Goal: Transaction & Acquisition: Obtain resource

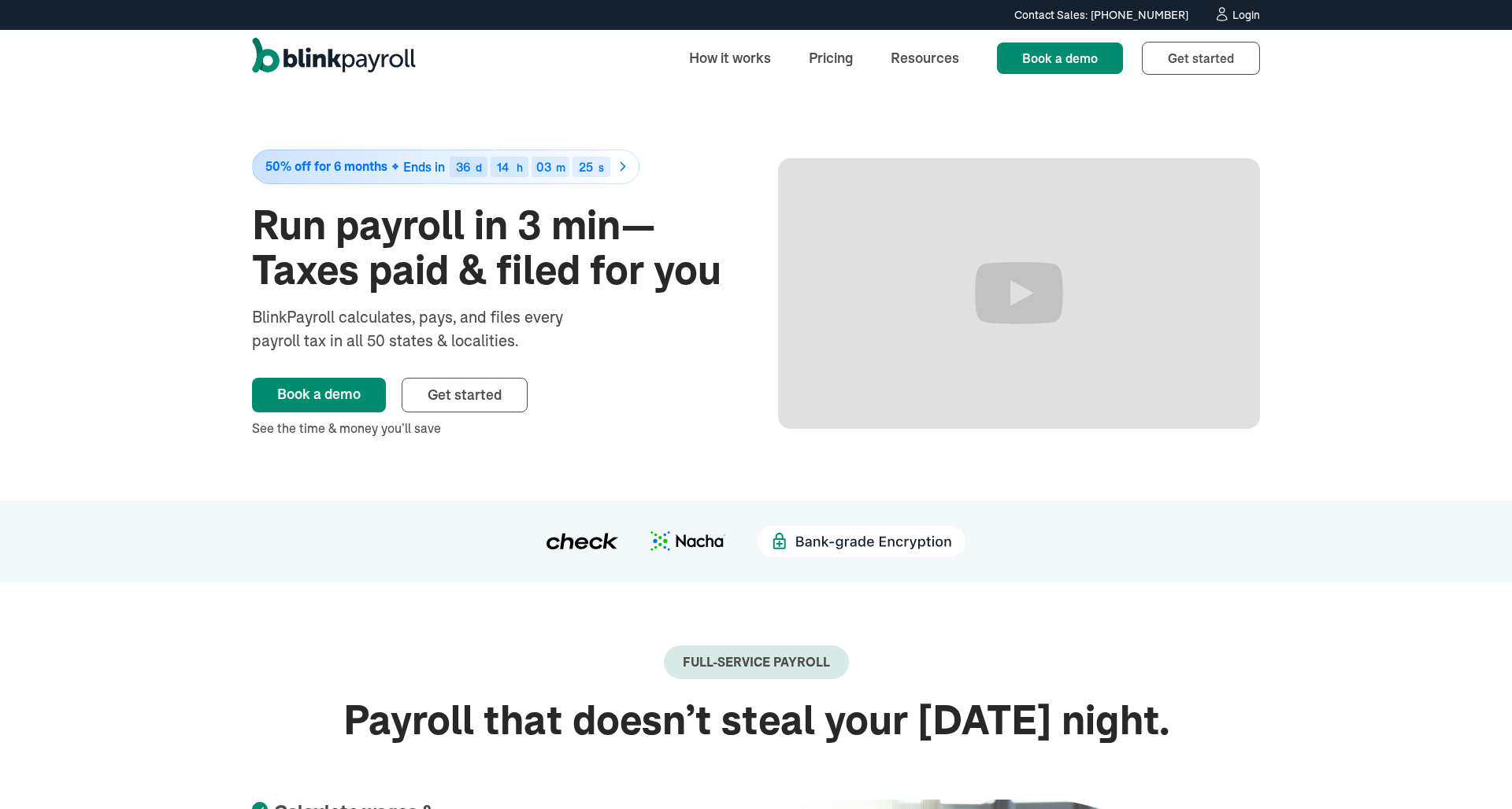
click at [1226, 14] on icon at bounding box center [1222, 14] width 17 height 16
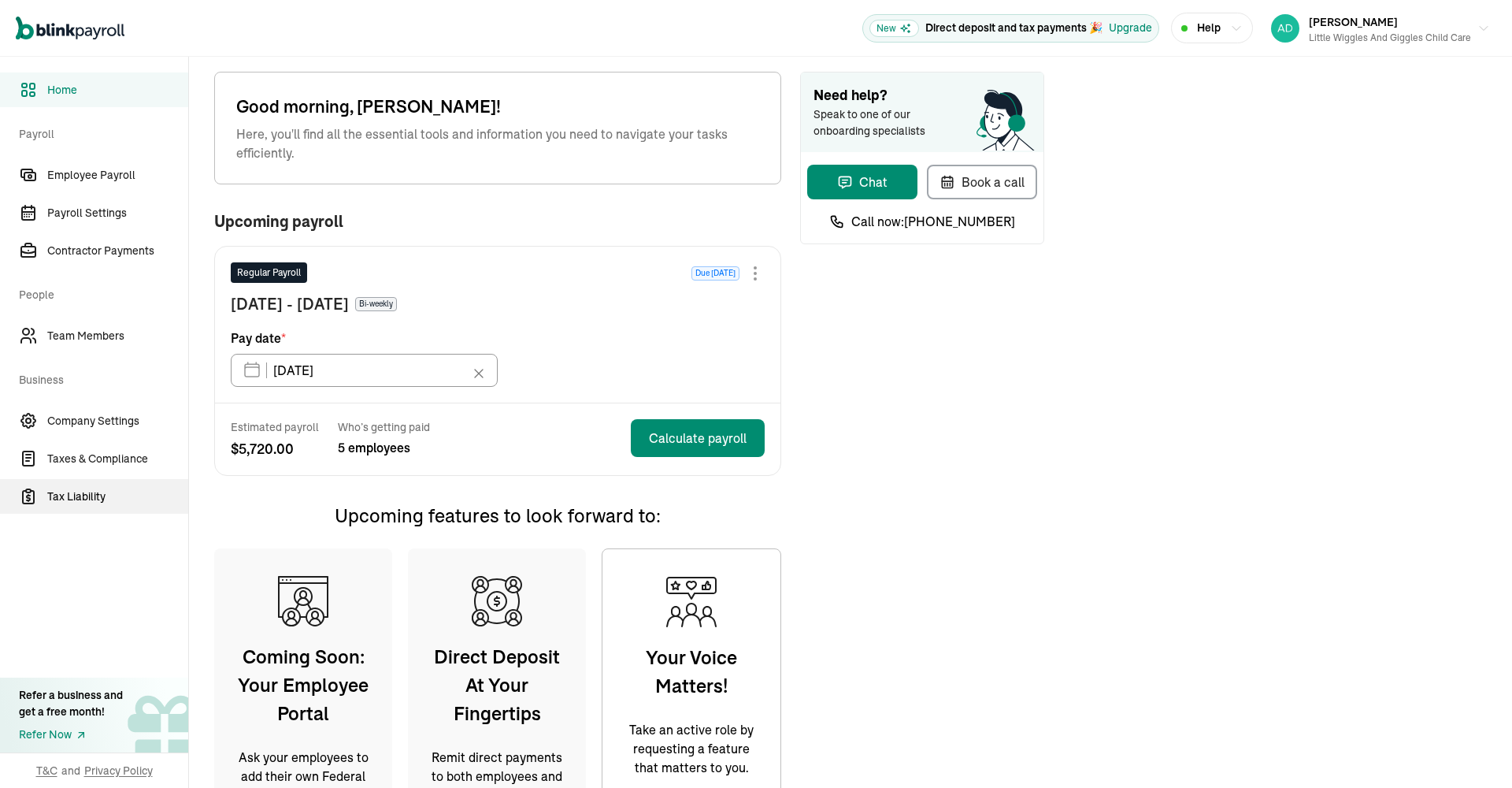
click at [91, 488] on span "Tax Liability" at bounding box center [118, 497] width 141 height 17
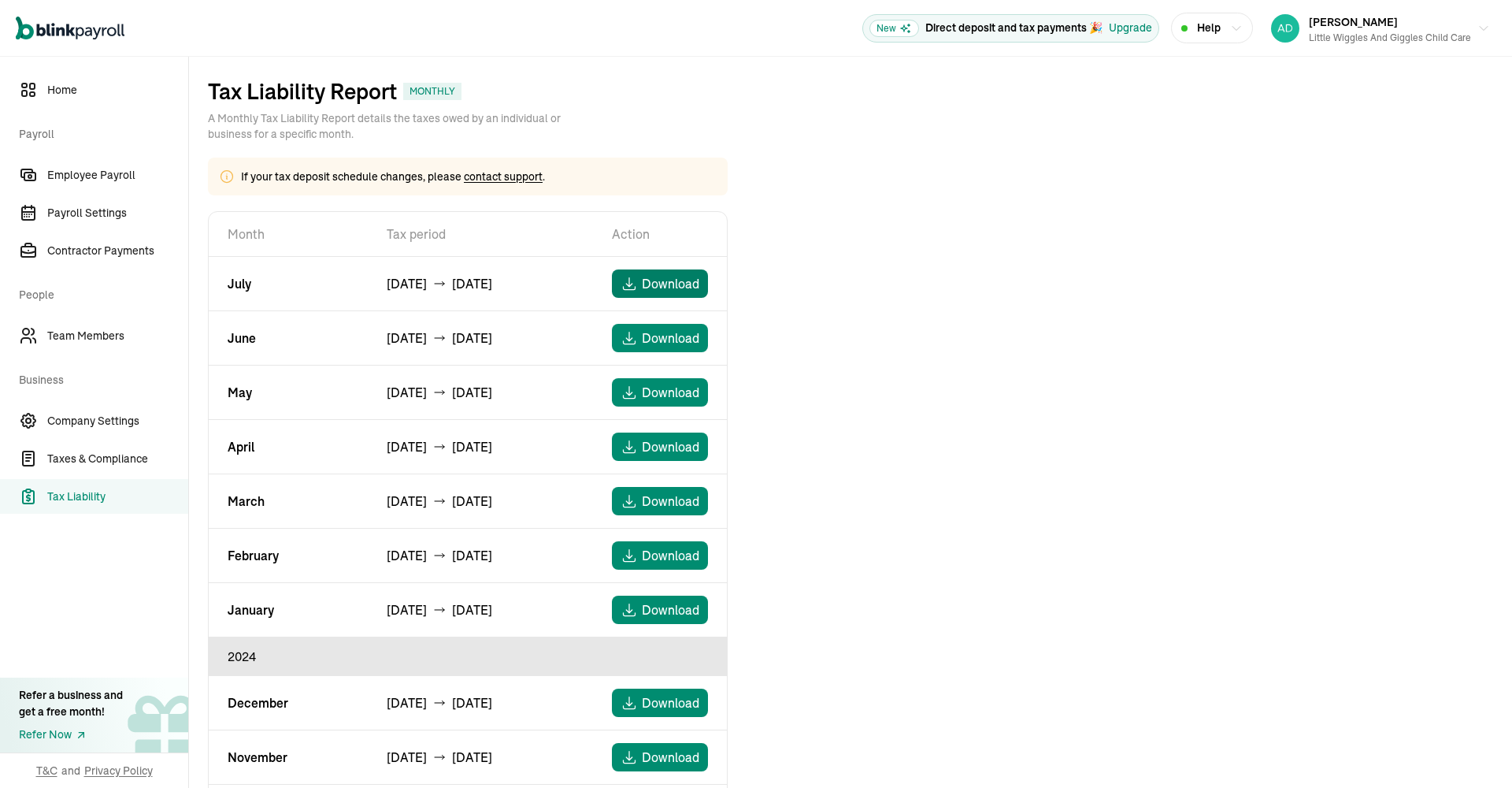
click at [644, 282] on span "Download" at bounding box center [670, 283] width 57 height 19
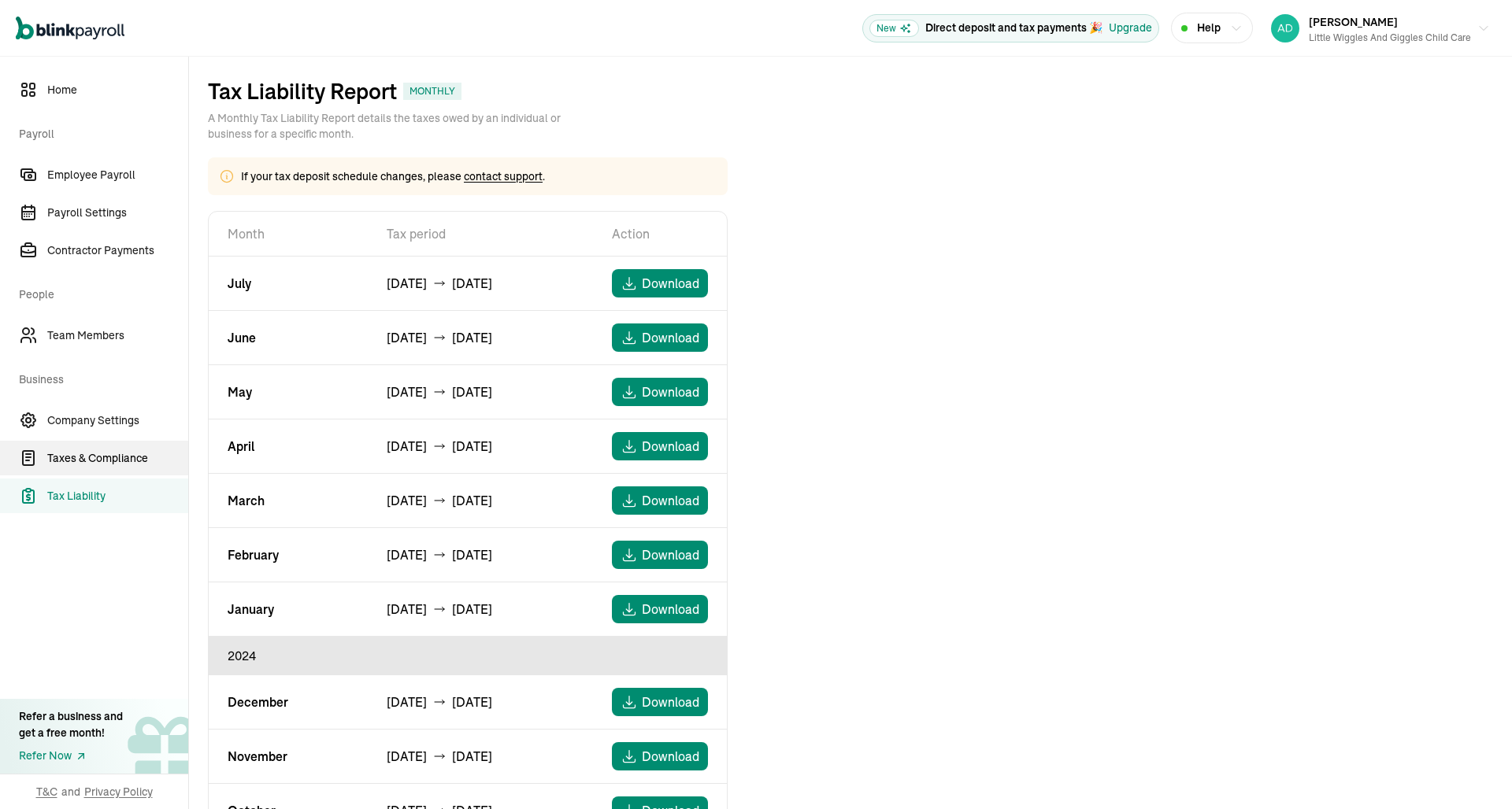
click at [103, 452] on span "Taxes & Compliance" at bounding box center [118, 458] width 141 height 17
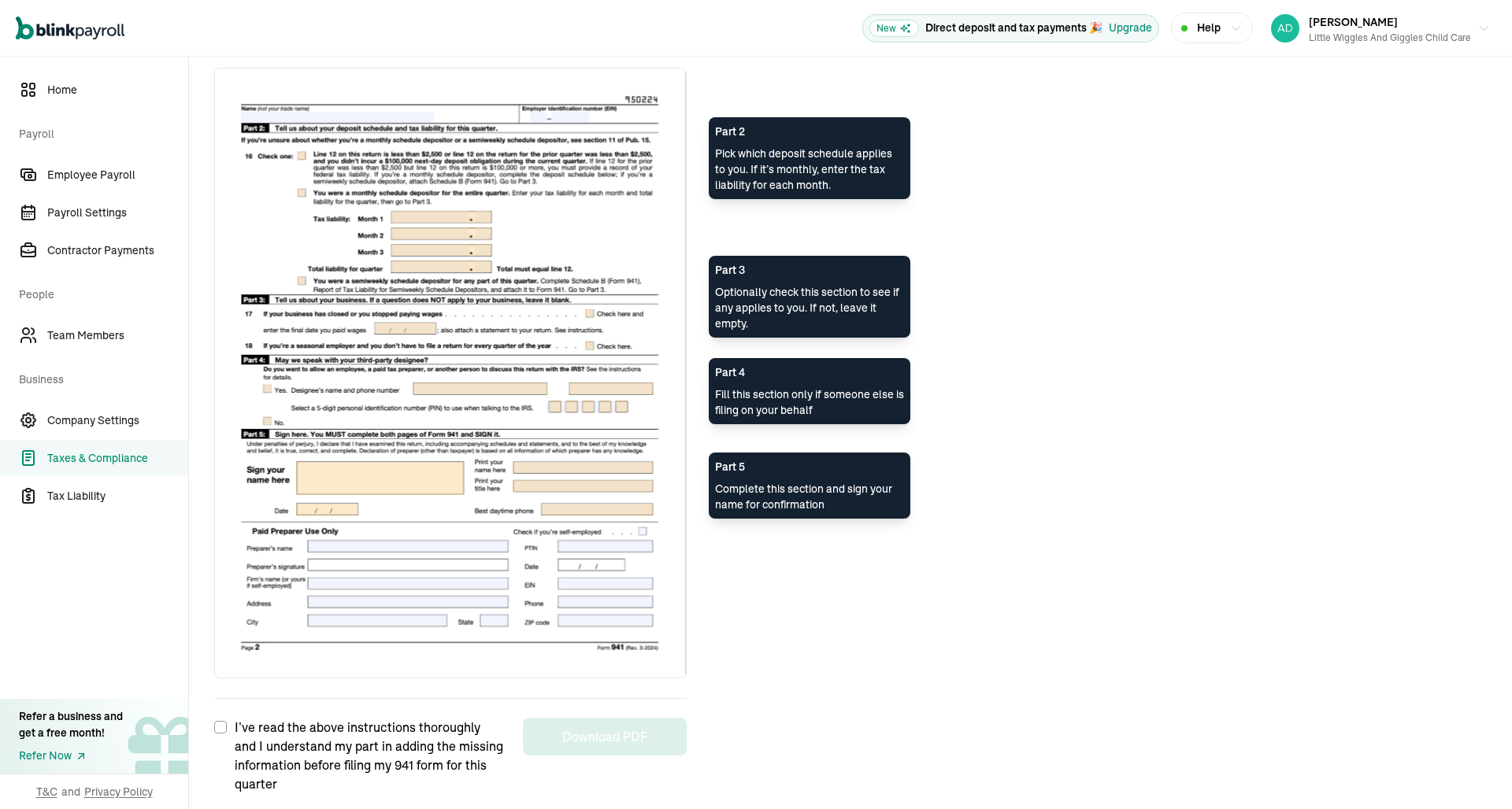
click at [220, 733] on input "I’ve read the above instructions thoroughly and I understand my part in adding …" at bounding box center [220, 727] width 12 height 12
checkbox input "true"
click at [585, 742] on button "Download PDF" at bounding box center [605, 737] width 164 height 38
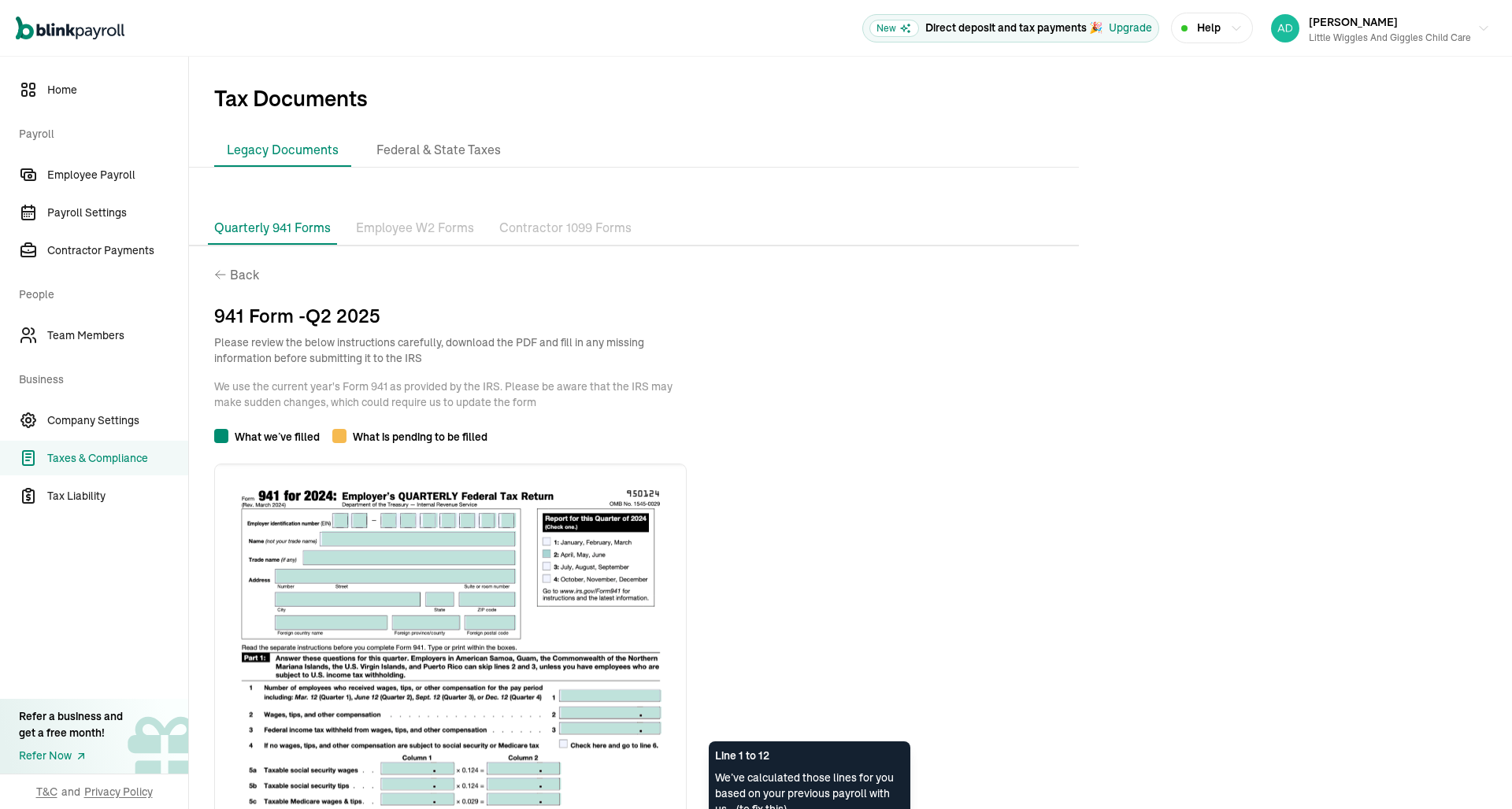
click at [231, 271] on p "Back" at bounding box center [242, 275] width 32 height 19
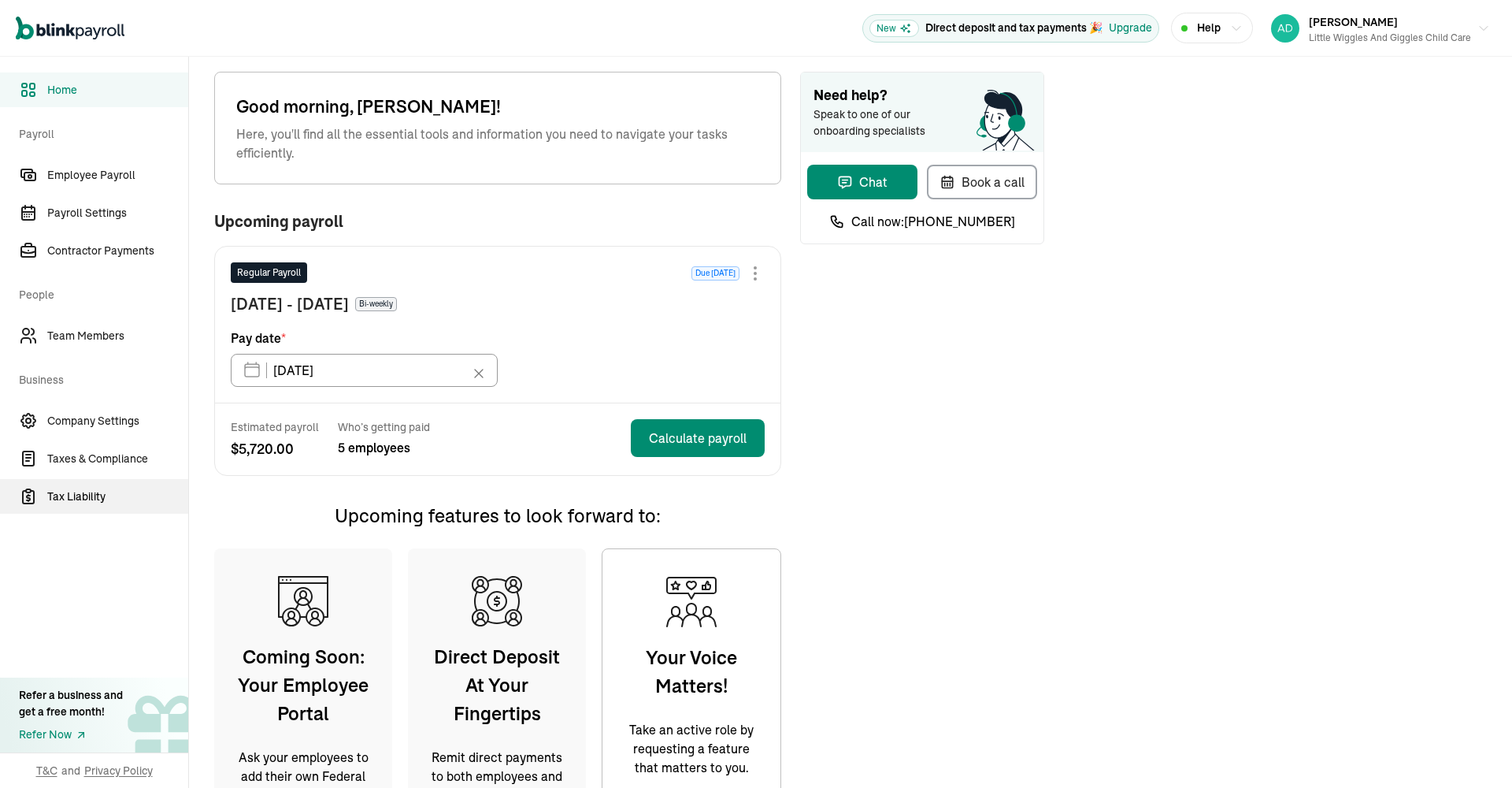
click at [91, 488] on span "Tax Liability" at bounding box center [118, 497] width 141 height 17
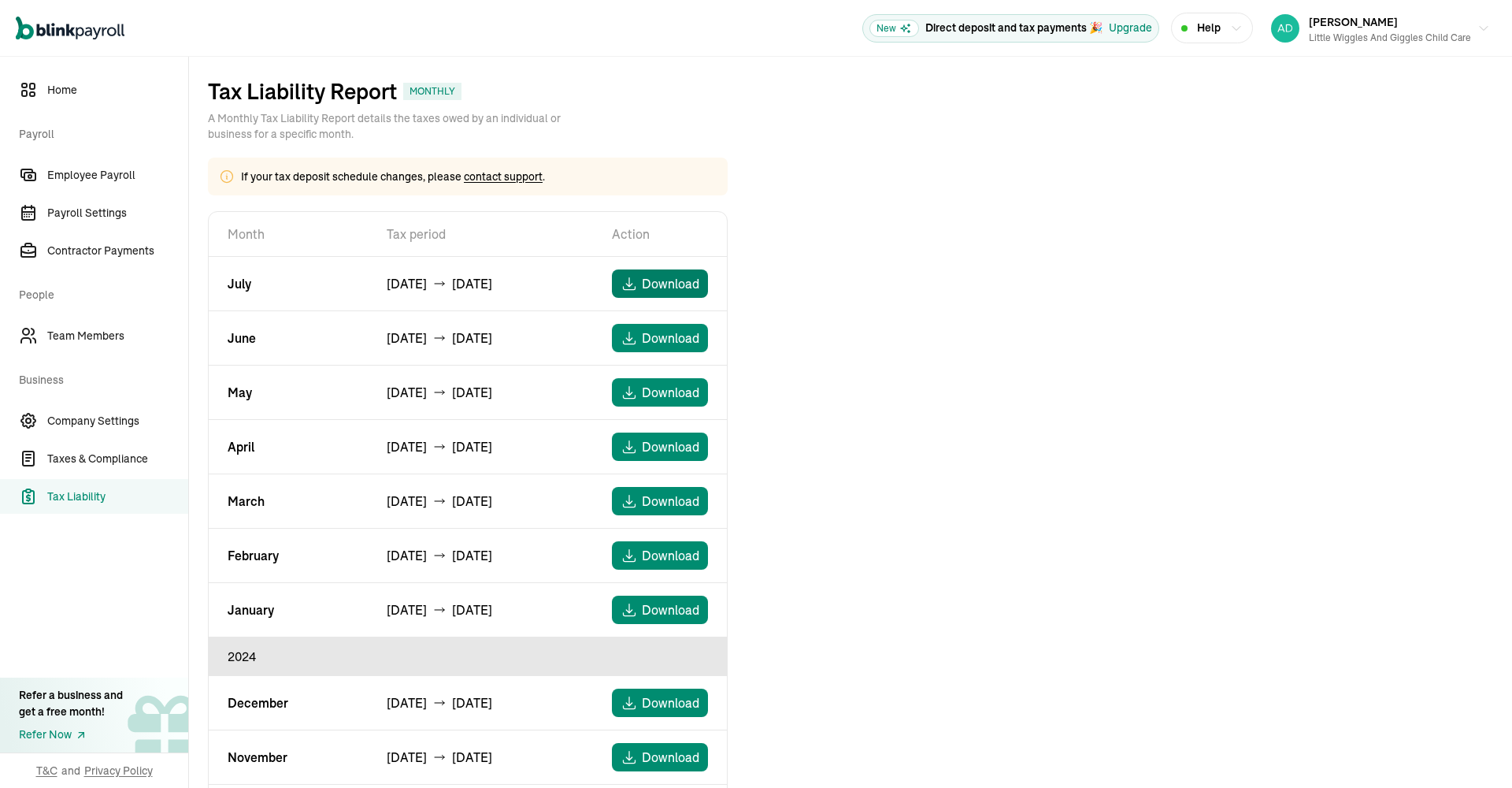
click at [644, 282] on span "Download" at bounding box center [670, 283] width 57 height 19
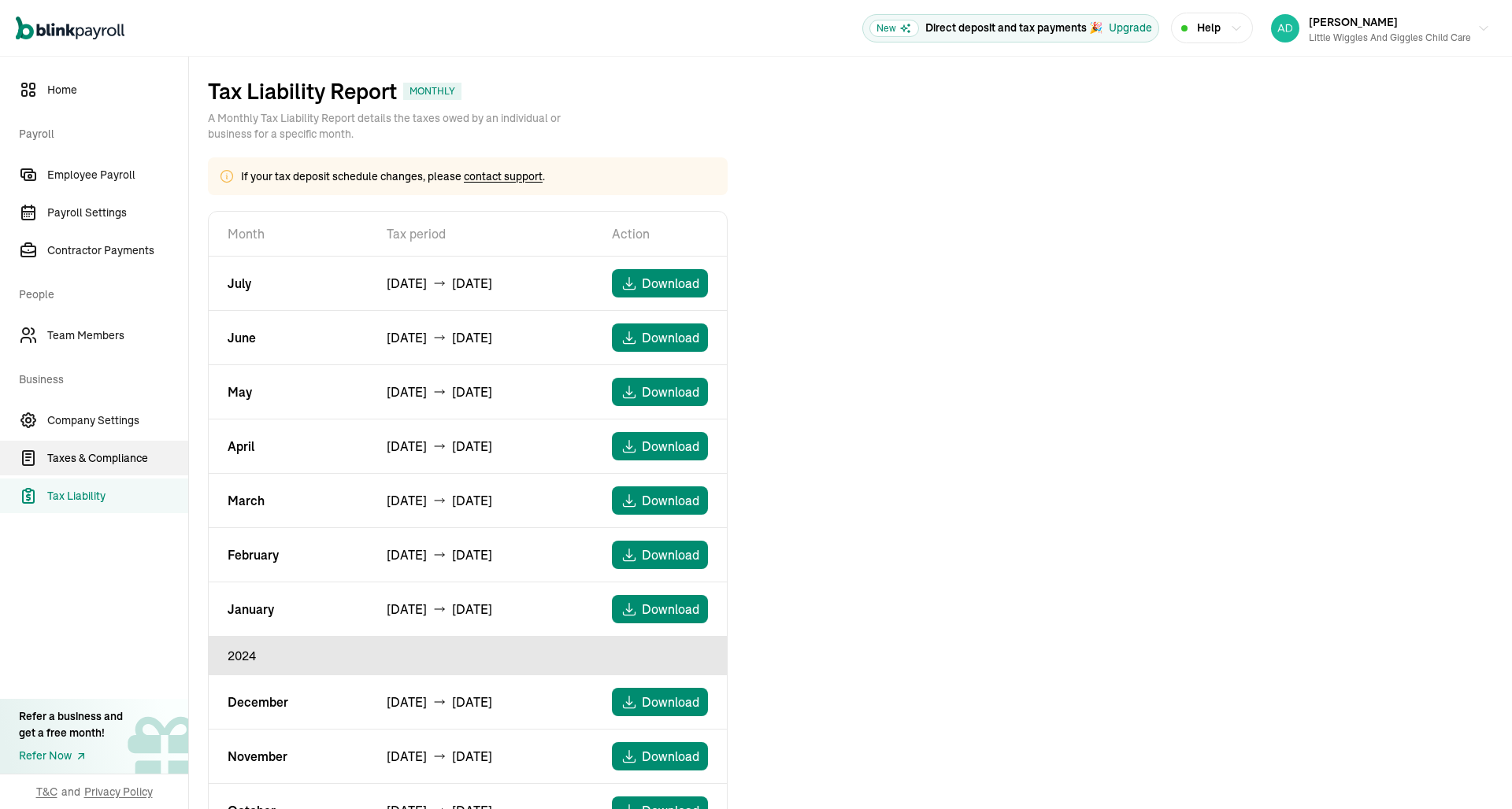
click at [103, 452] on span "Taxes & Compliance" at bounding box center [118, 458] width 141 height 17
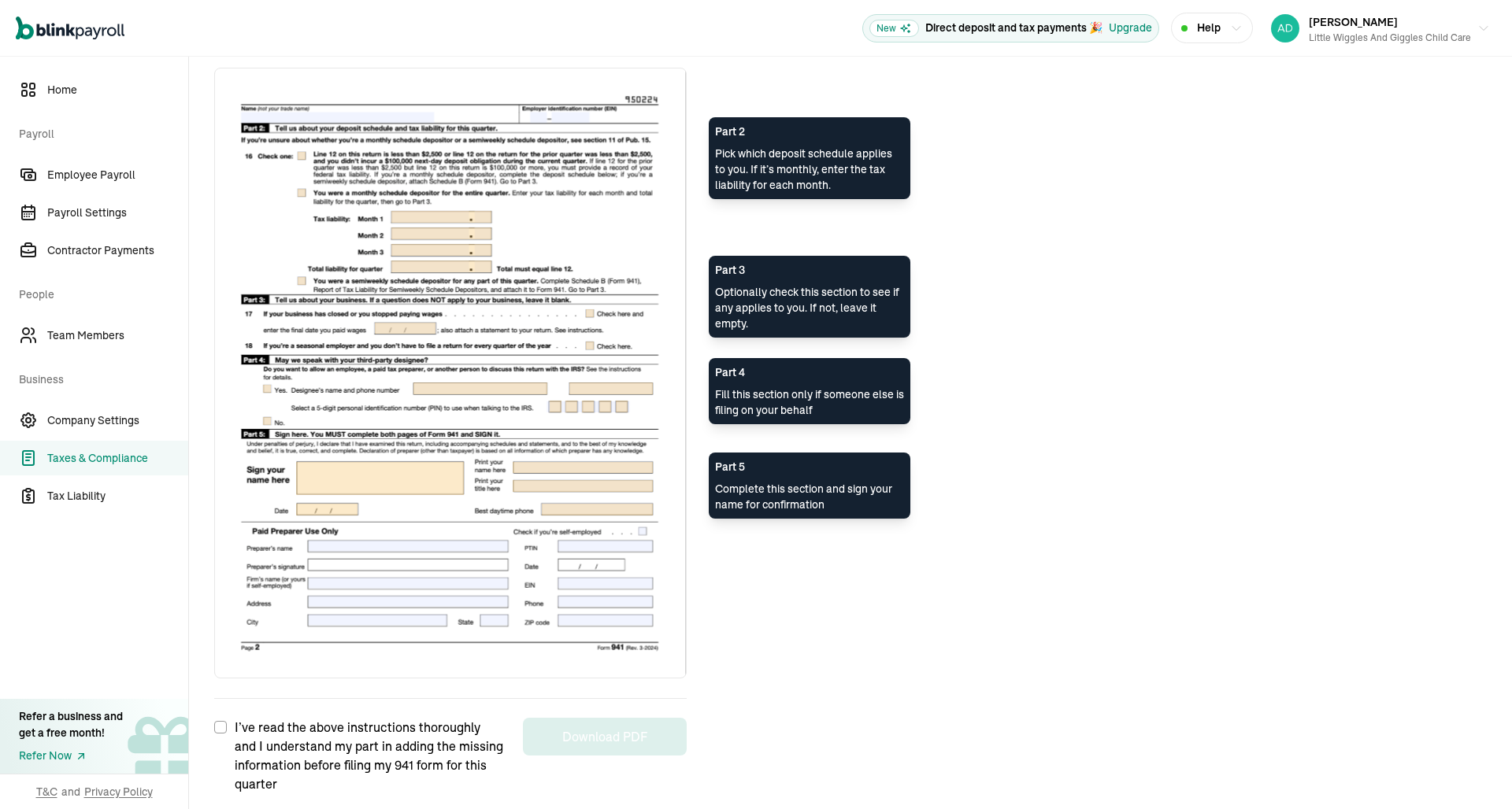
click at [220, 733] on input "I’ve read the above instructions thoroughly and I understand my part in adding …" at bounding box center [220, 727] width 12 height 12
checkbox input "true"
click at [585, 742] on button "Download PDF" at bounding box center [605, 737] width 164 height 38
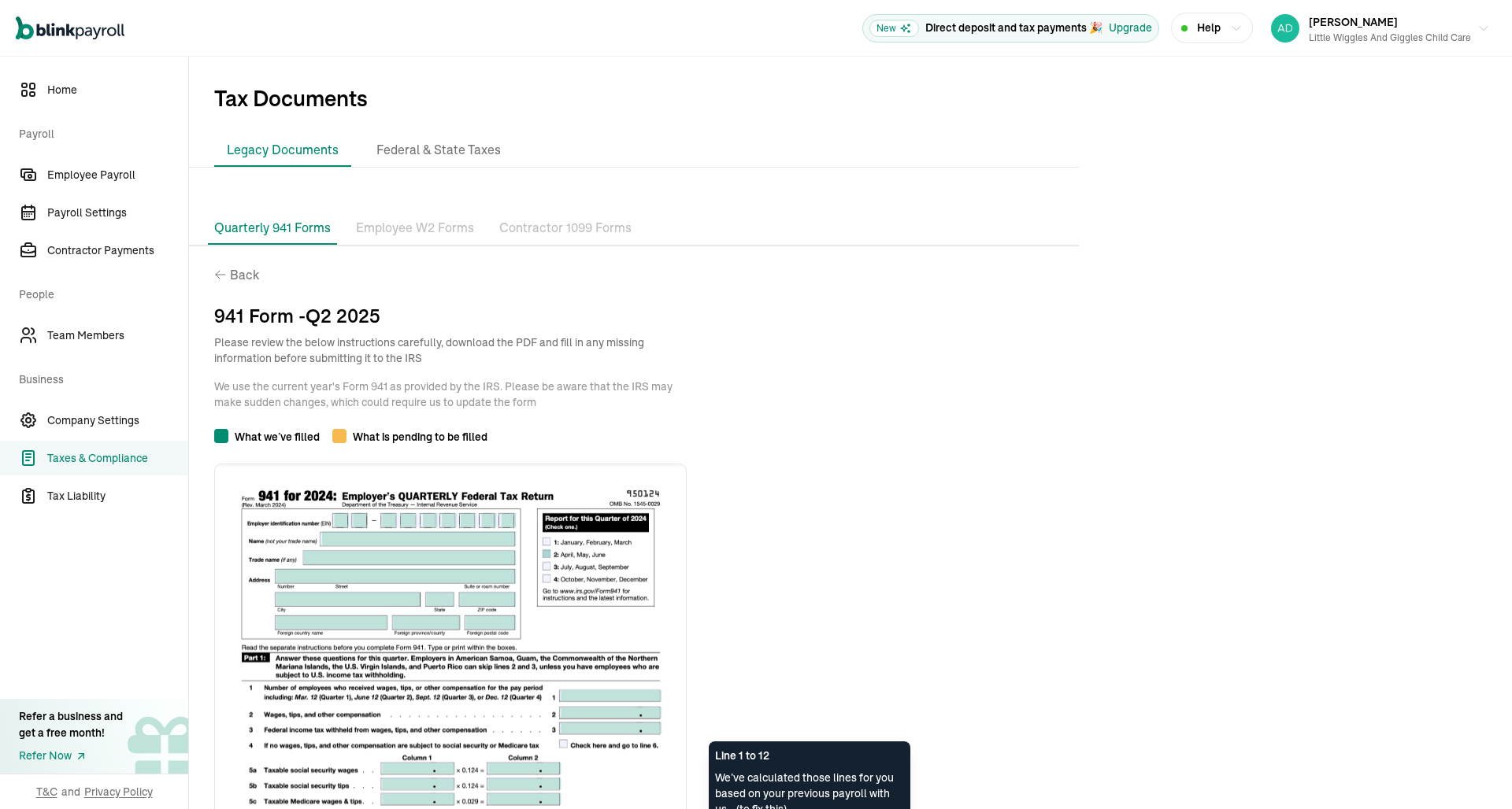
click at [231, 271] on p "Back" at bounding box center [242, 275] width 32 height 19
